Goal: Navigation & Orientation: Find specific page/section

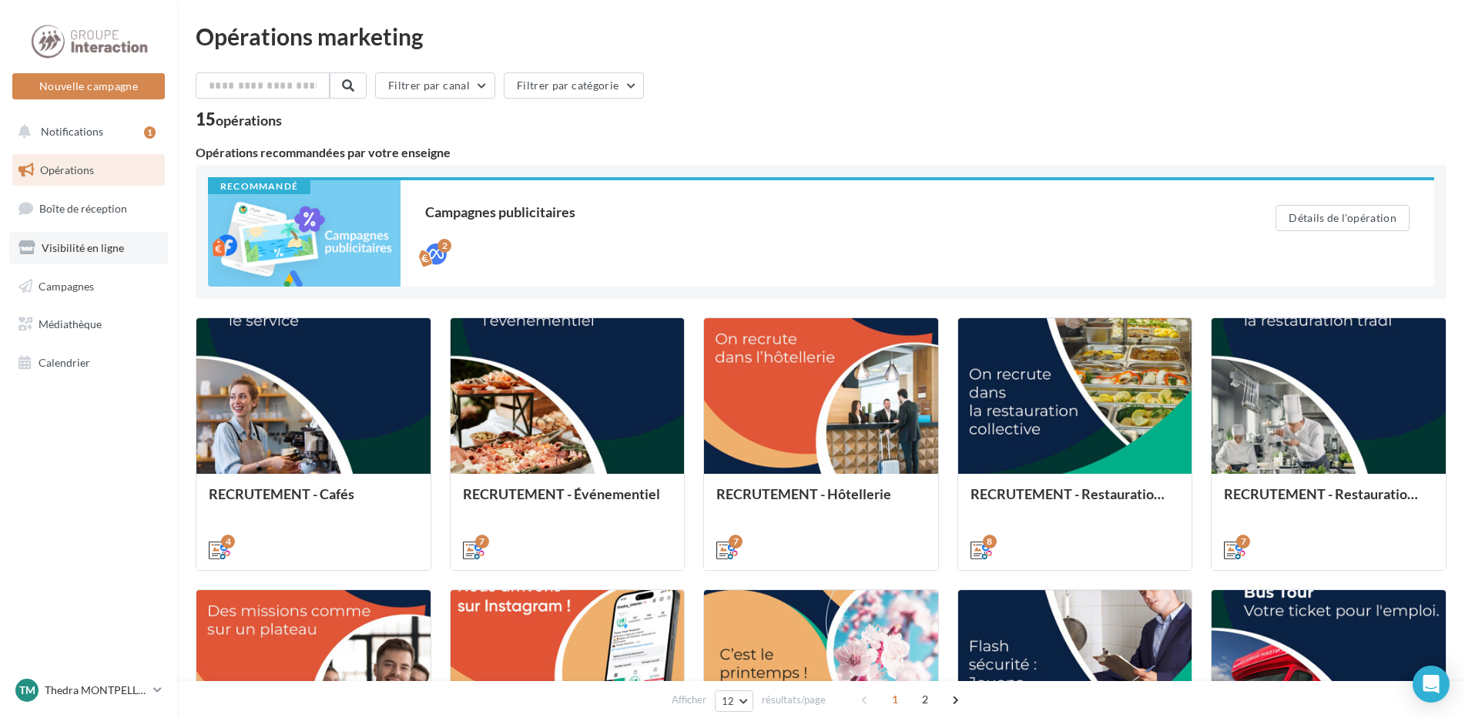
click at [85, 240] on link "Visibilité en ligne" at bounding box center [88, 248] width 159 height 32
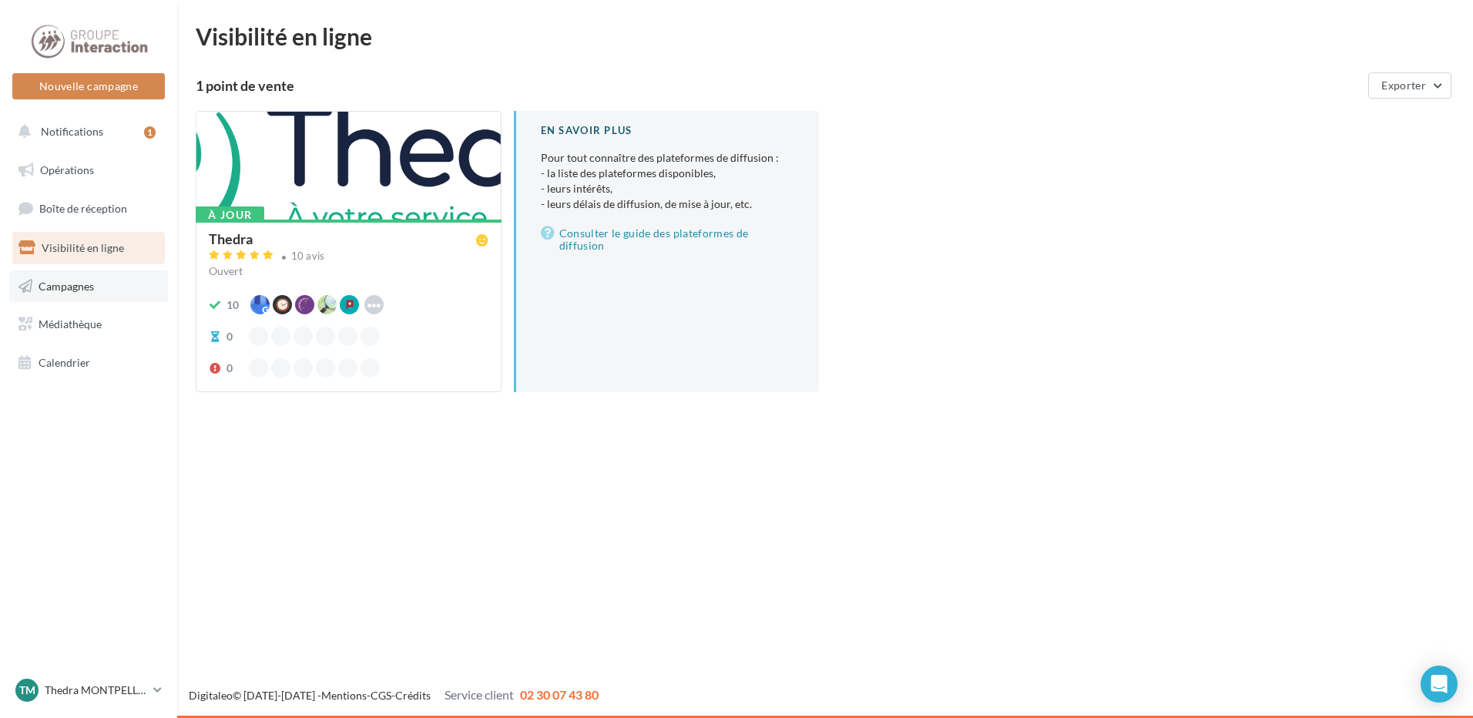
click at [55, 296] on link "Campagnes" at bounding box center [88, 286] width 159 height 32
